Goal: Navigation & Orientation: Find specific page/section

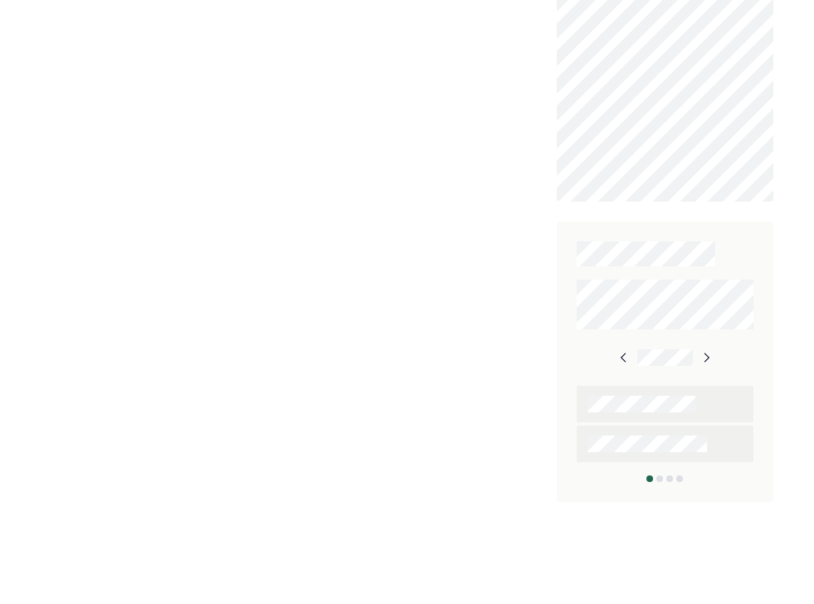
scroll to position [916, 0]
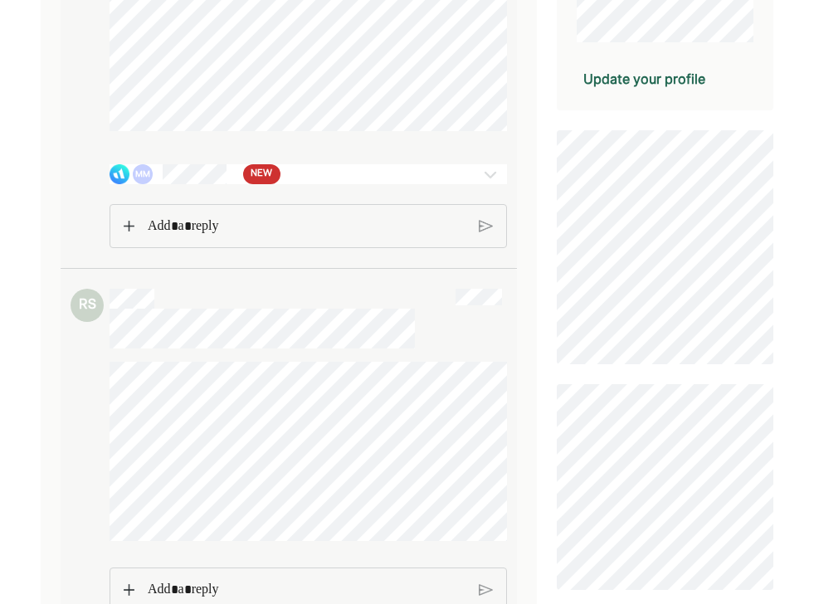
scroll to position [411, 0]
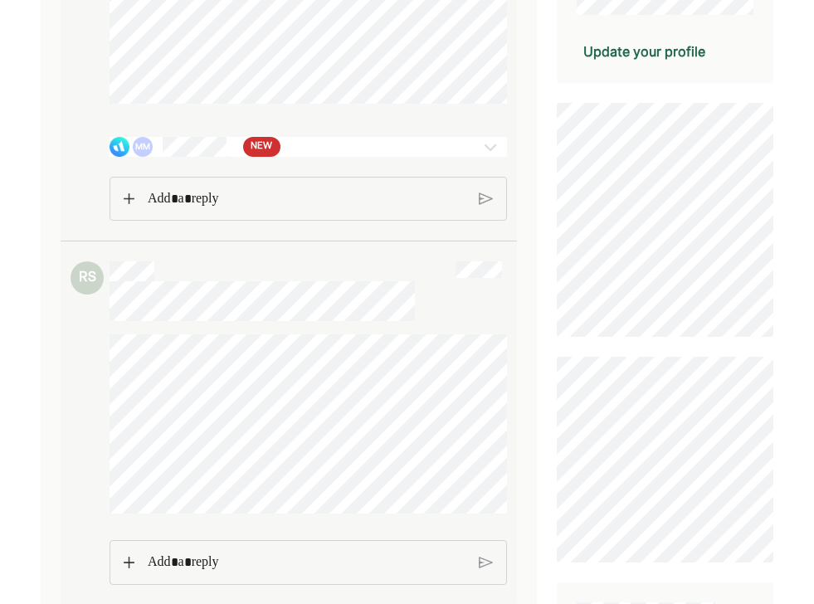
click at [373, 157] on div "MM NEW" at bounding box center [276, 147] width 332 height 20
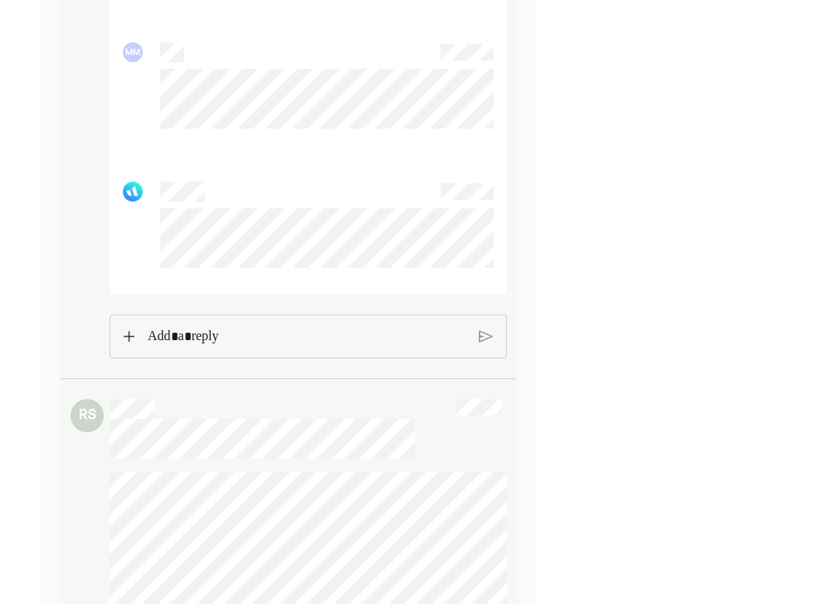
scroll to position [6321, 0]
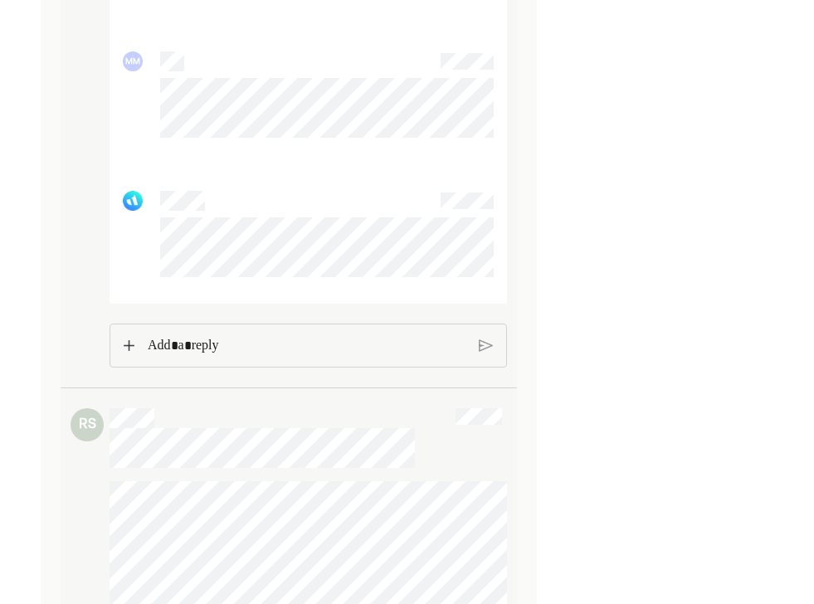
click at [305, 348] on p "Rich Text Editor. Editing area: main" at bounding box center [307, 346] width 318 height 22
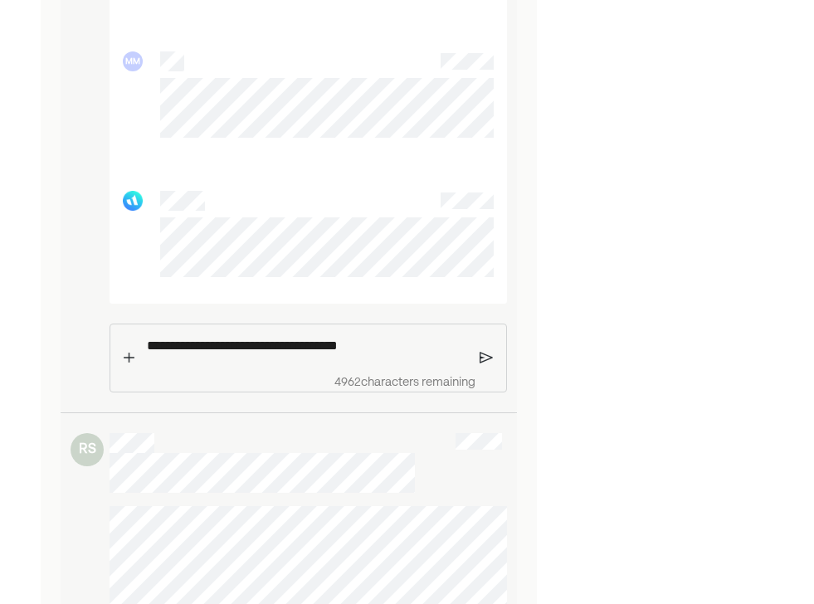
click at [485, 365] on img at bounding box center [486, 357] width 13 height 15
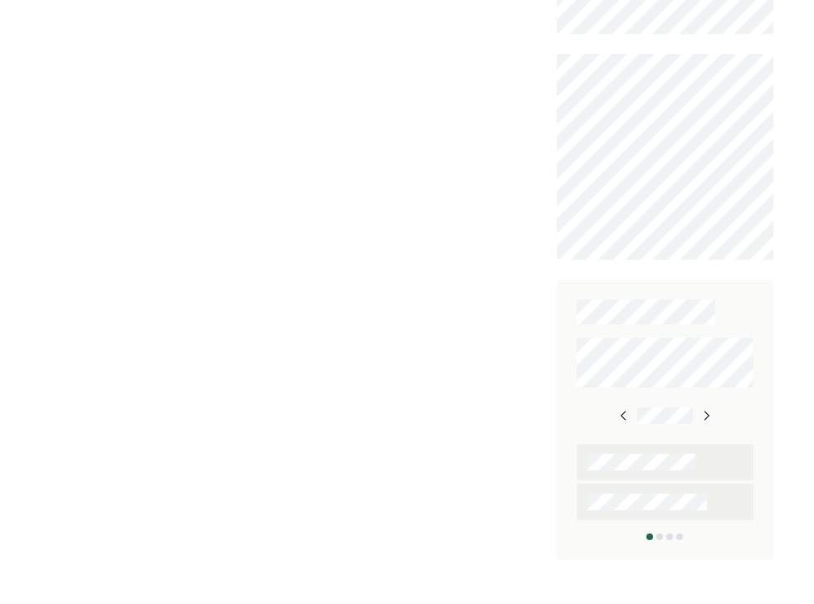
scroll to position [598, 0]
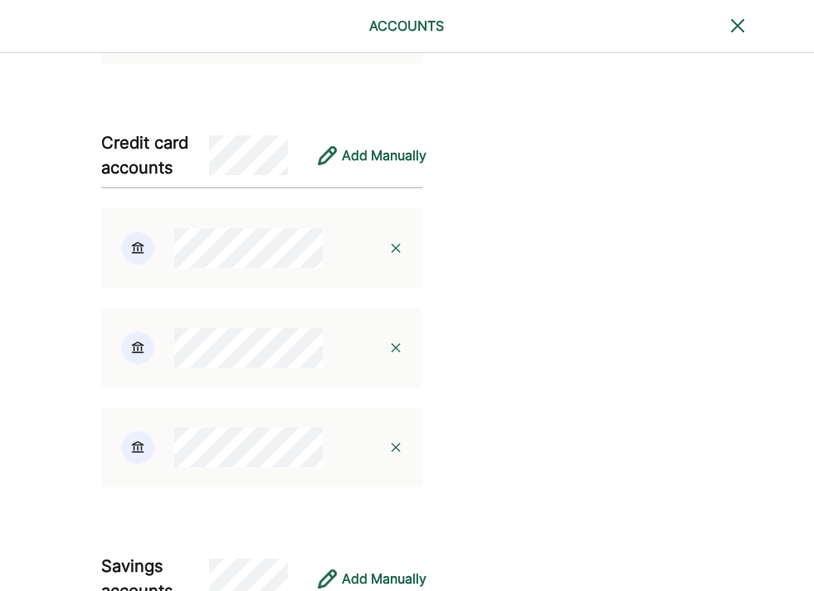
scroll to position [518, 0]
